Goal: Transaction & Acquisition: Purchase product/service

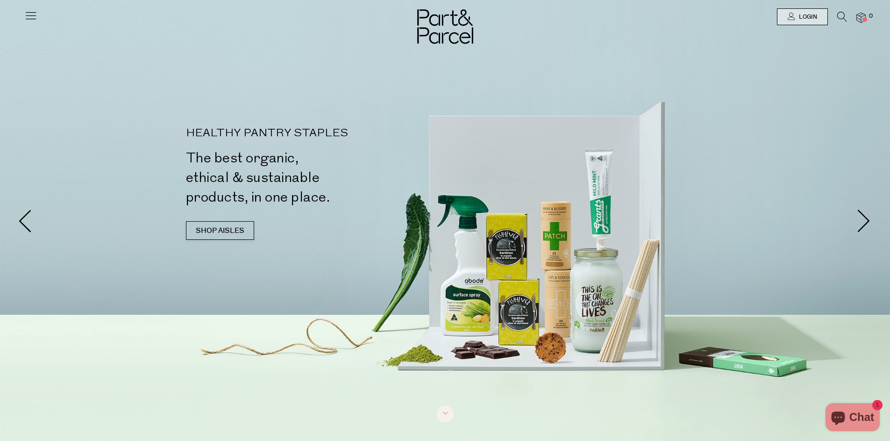
click at [838, 11] on div at bounding box center [445, 17] width 890 height 34
click at [841, 15] on icon at bounding box center [842, 17] width 10 height 10
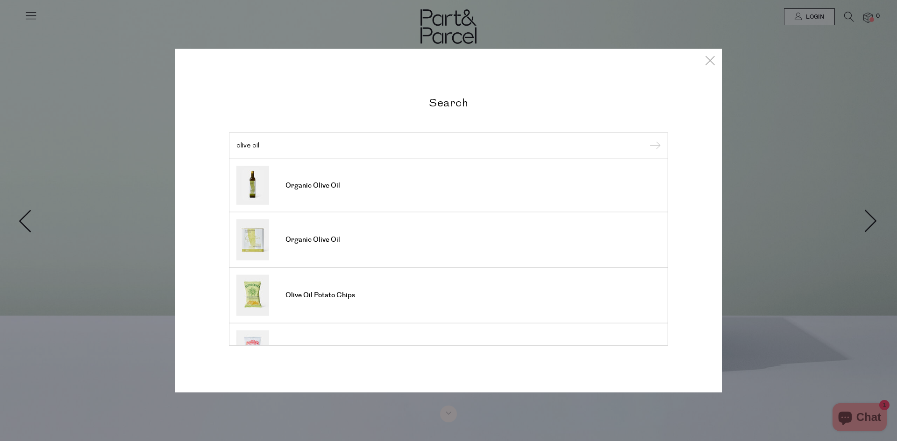
type input "olive oil"
click at [647, 139] on input "submit" at bounding box center [654, 146] width 14 height 14
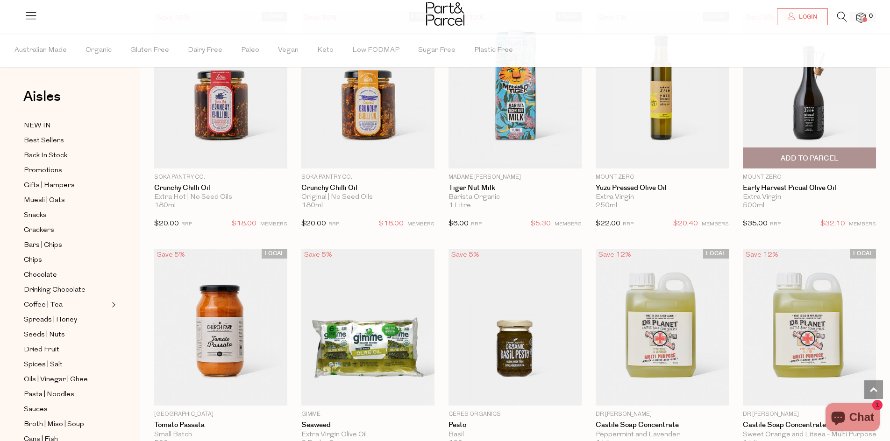
scroll to position [514, 0]
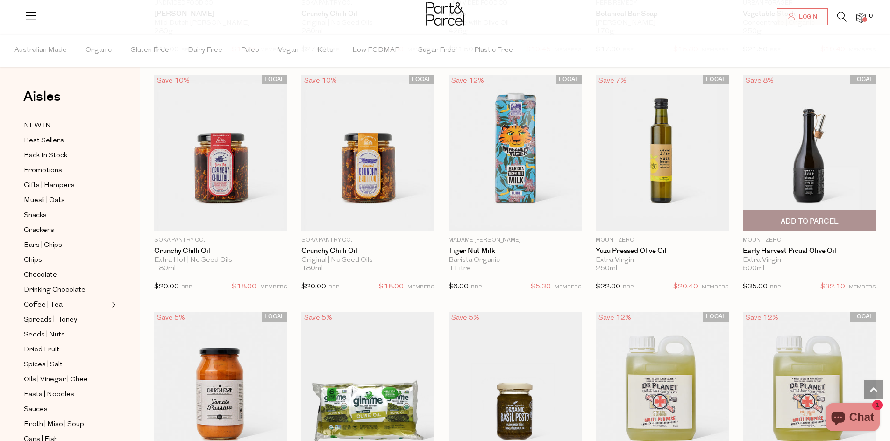
click at [833, 218] on span "Add To Parcel" at bounding box center [810, 222] width 58 height 10
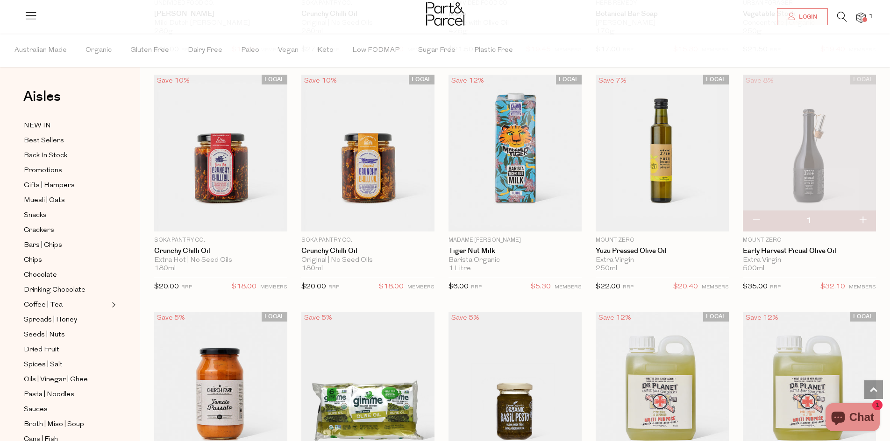
click at [863, 16] on img at bounding box center [860, 18] width 9 height 11
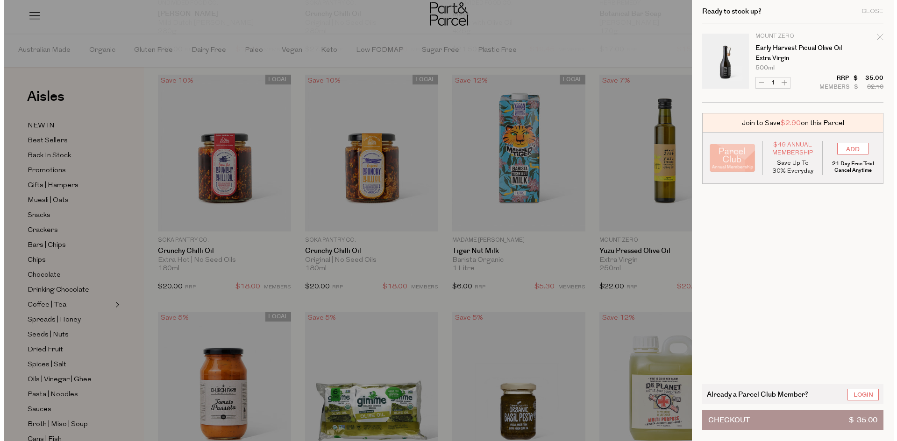
scroll to position [517, 0]
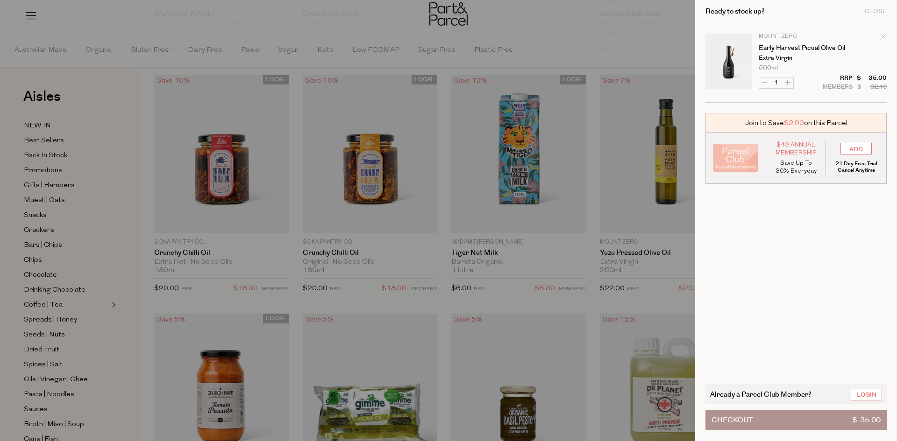
click at [768, 419] on button "Checkout $ 35.00" at bounding box center [795, 420] width 181 height 21
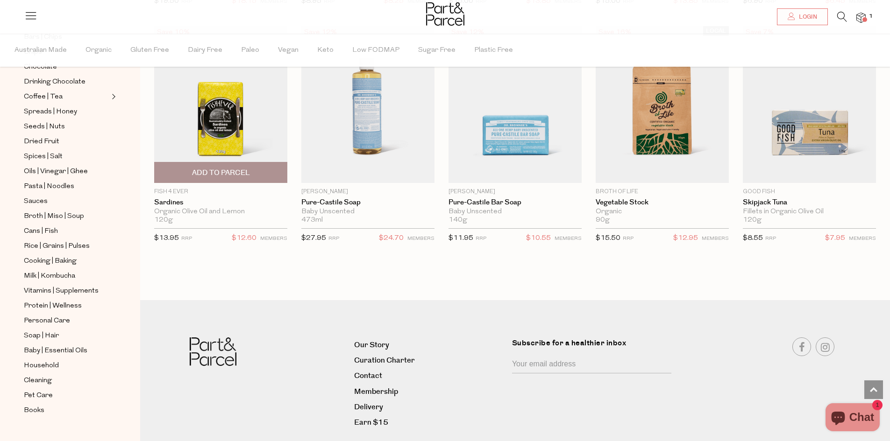
scroll to position [2041, 0]
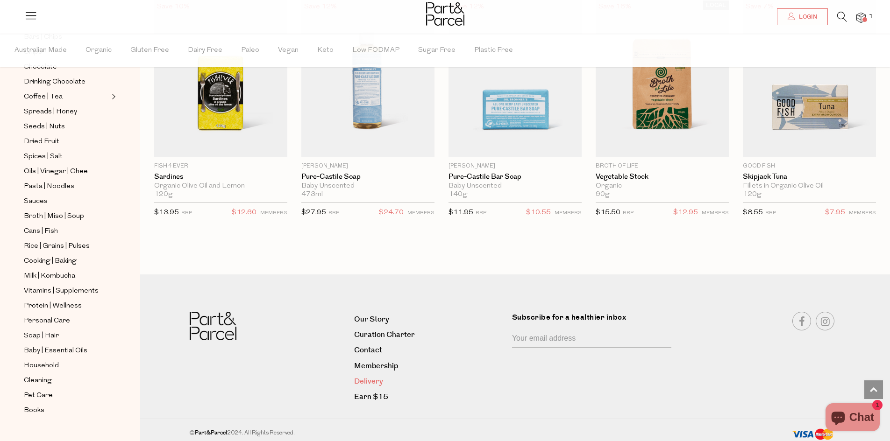
click at [372, 379] on link "Delivery" at bounding box center [429, 382] width 151 height 13
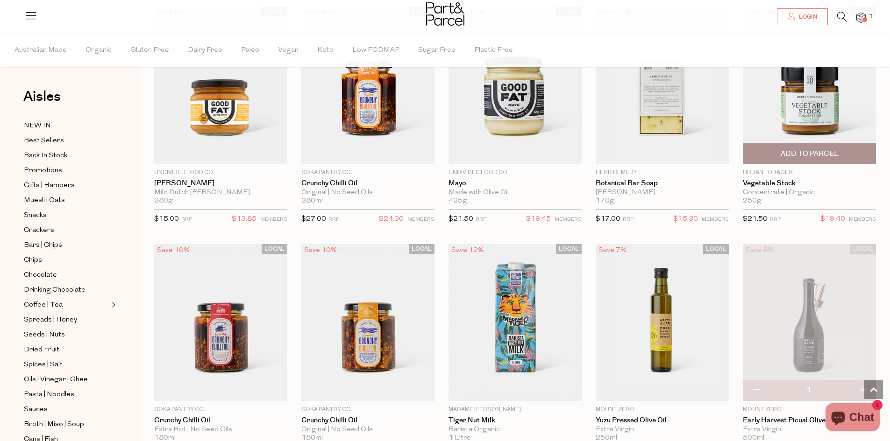
scroll to position [322, 0]
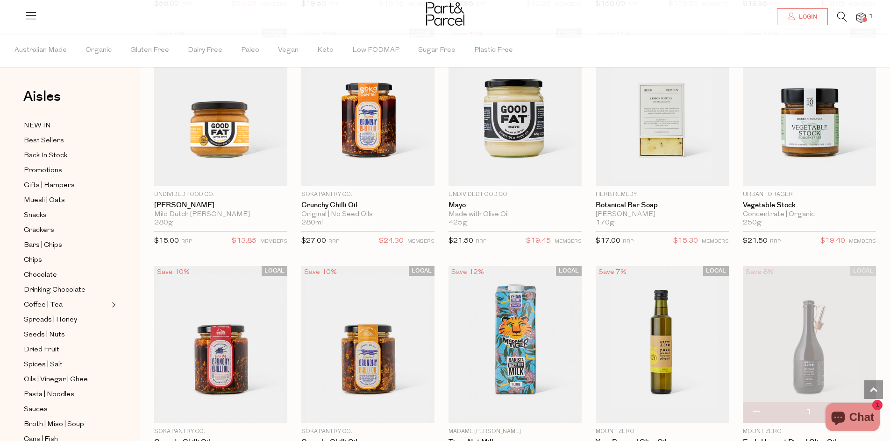
click at [855, 18] on li "1" at bounding box center [856, 18] width 19 height 13
click at [866, 17] on span at bounding box center [864, 19] width 5 height 5
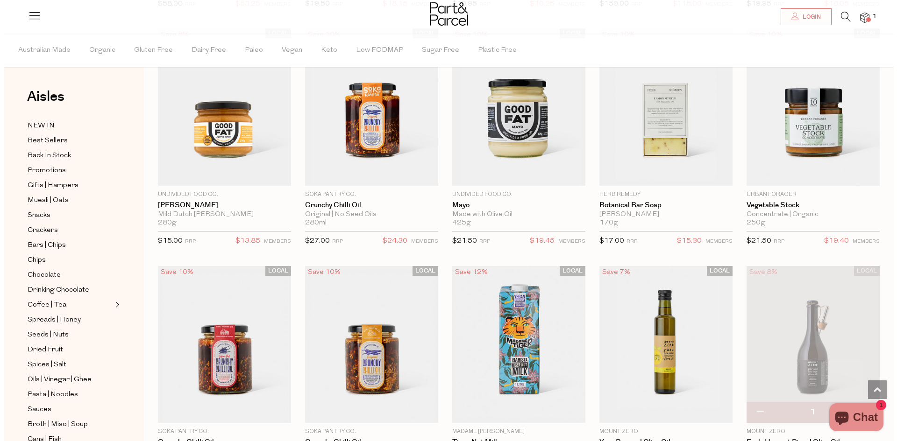
scroll to position [324, 0]
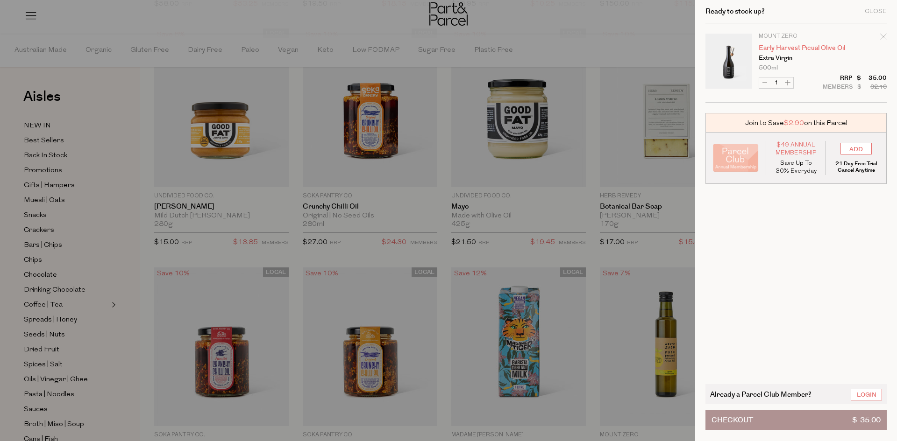
click at [781, 51] on link "Early Harvest Picual Olive Oil" at bounding box center [795, 48] width 72 height 7
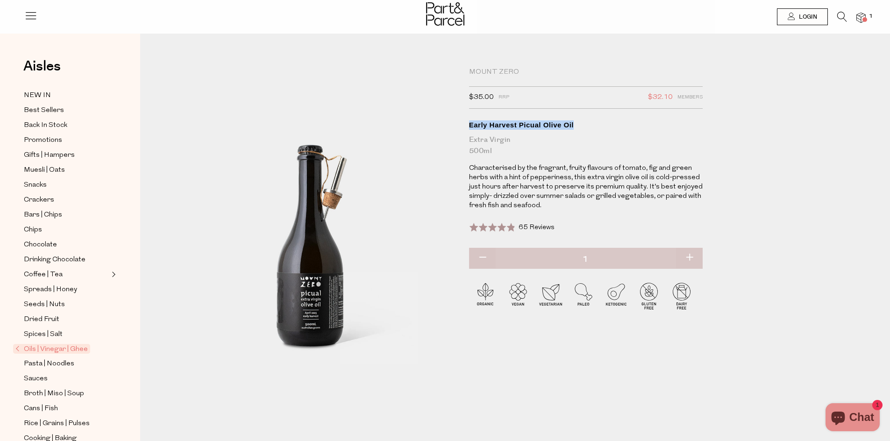
drag, startPoint x: 466, startPoint y: 124, endPoint x: 595, endPoint y: 127, distance: 128.5
click at [595, 127] on div "Mount Zero $35.00 RRP $32.10 Members Available: In Stock Early Harvest Picual O…" at bounding box center [590, 235] width 257 height 335
copy div "Early Harvest Picual Olive Oil"
